Goal: Task Accomplishment & Management: Use online tool/utility

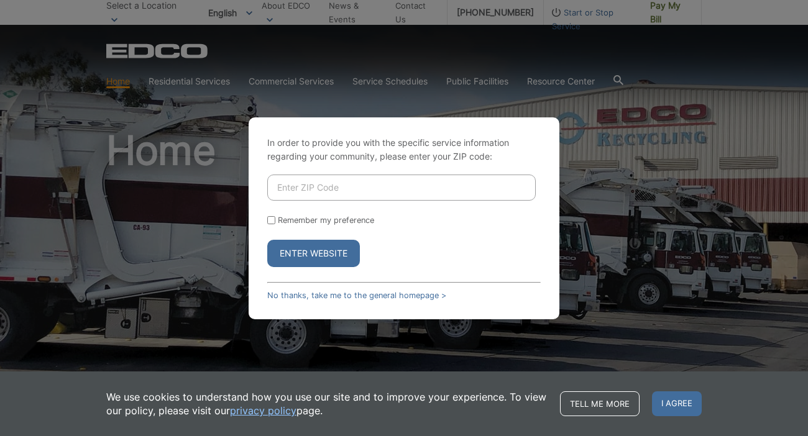
click at [312, 186] on input "Enter ZIP Code" at bounding box center [401, 188] width 268 height 26
type input "9"
type input "92103"
click at [309, 250] on button "Enter Website" at bounding box center [313, 253] width 93 height 27
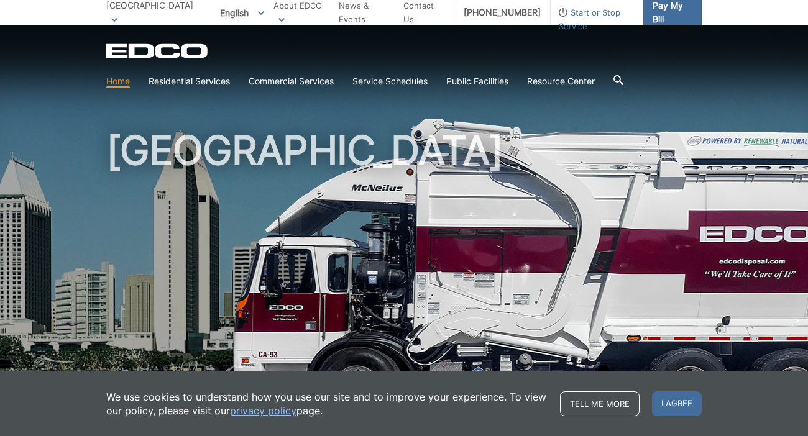
click at [653, 18] on span "Pay My Bill" at bounding box center [671, 12] width 39 height 27
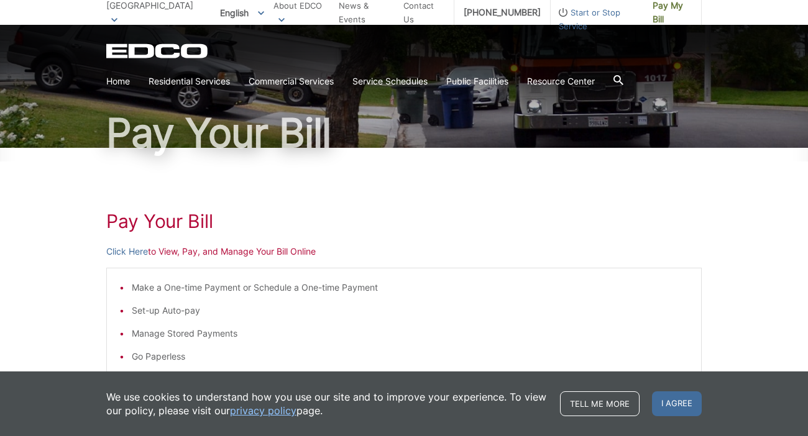
scroll to position [147, 0]
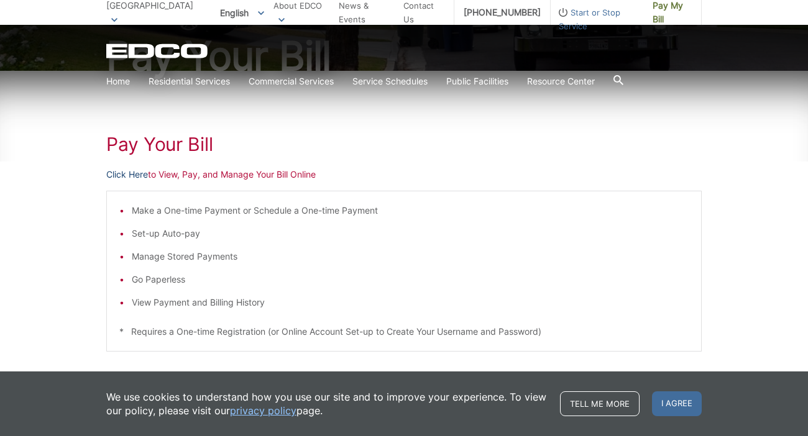
click at [132, 172] on link "Click Here" at bounding box center [127, 175] width 42 height 14
